Goal: Task Accomplishment & Management: Manage account settings

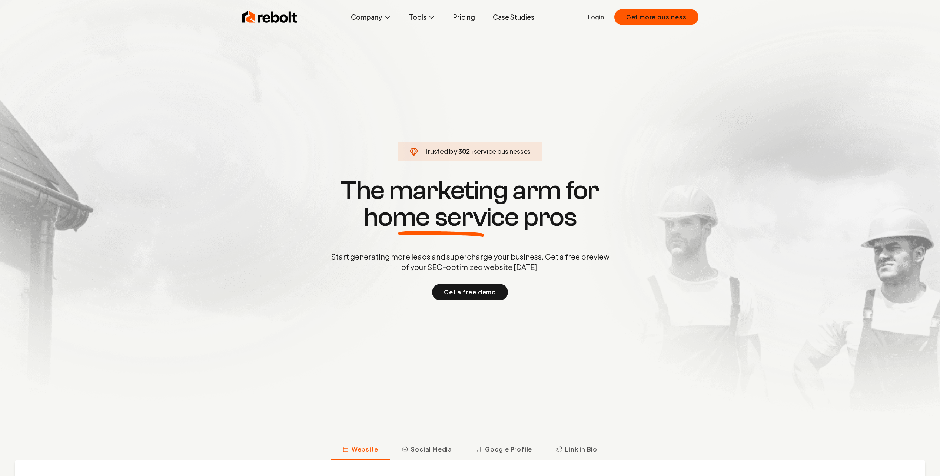
click at [596, 17] on link "Login" at bounding box center [596, 17] width 16 height 9
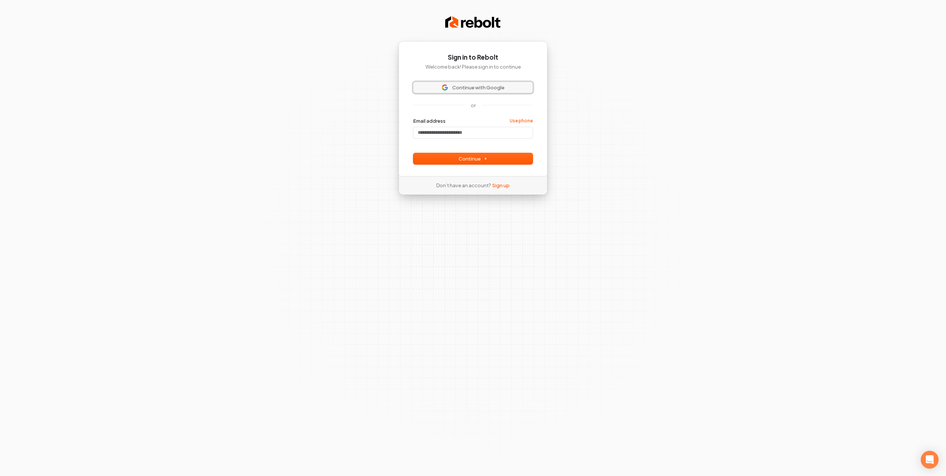
click at [464, 88] on span "Continue with Google" at bounding box center [478, 87] width 52 height 7
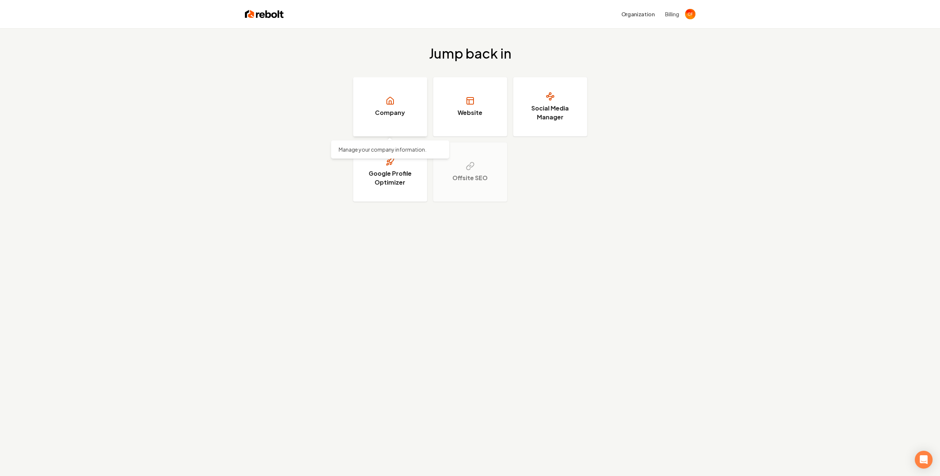
click at [412, 107] on link "Company" at bounding box center [390, 106] width 74 height 59
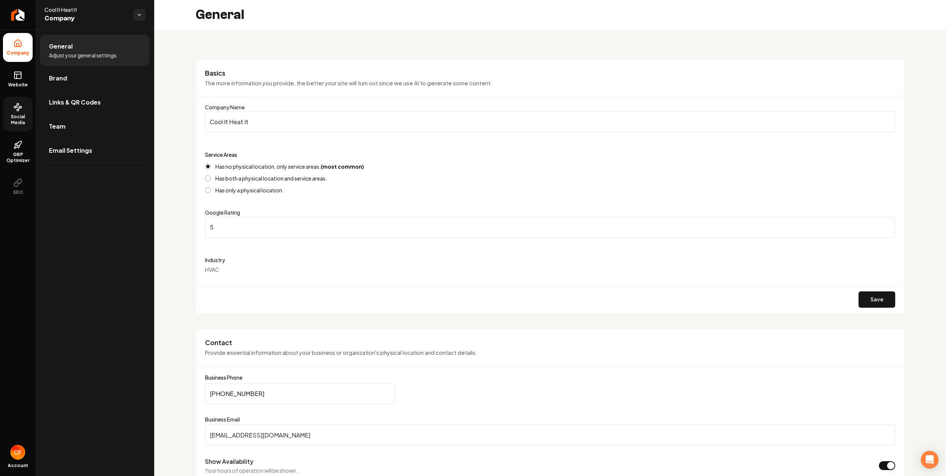
click at [17, 116] on span "Social Media" at bounding box center [18, 120] width 30 height 12
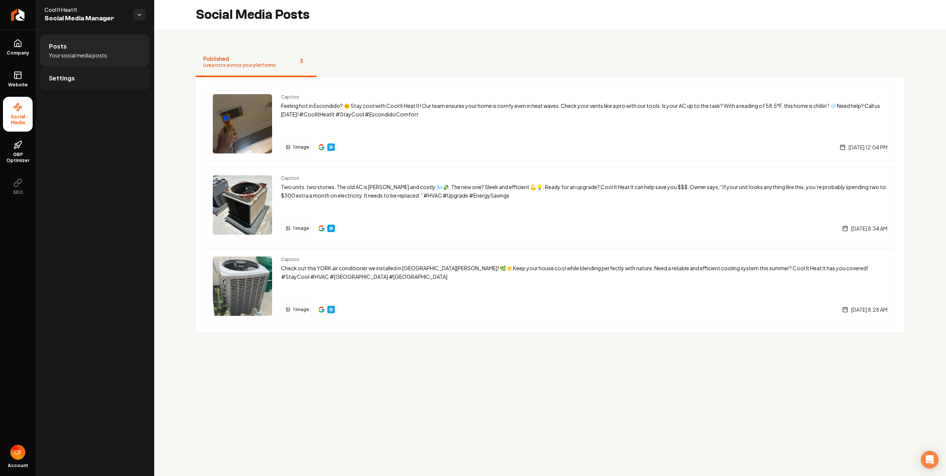
click at [61, 80] on span "Settings" at bounding box center [62, 78] width 26 height 9
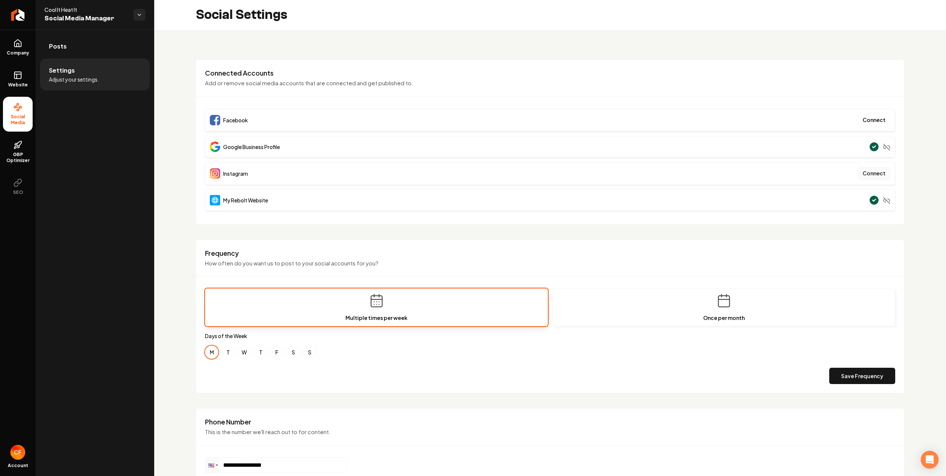
click at [867, 172] on button "Connect" at bounding box center [873, 173] width 33 height 13
click at [867, 174] on button "Connect" at bounding box center [873, 173] width 33 height 13
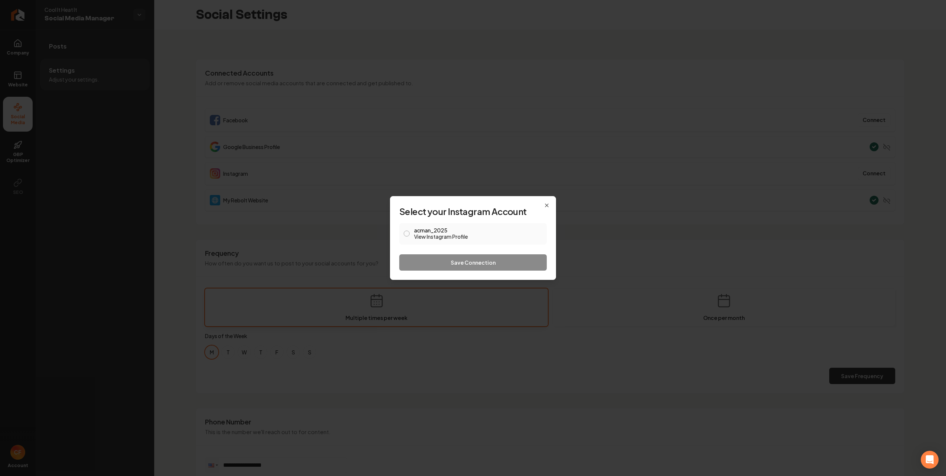
click at [405, 234] on button "acman_2025 View Instagram Profile" at bounding box center [406, 233] width 6 height 6
click at [468, 261] on button "Save Connection" at bounding box center [472, 262] width 147 height 16
